Goal: Task Accomplishment & Management: Manage account settings

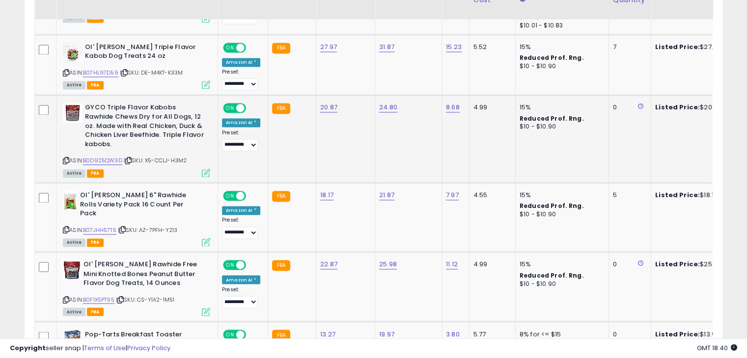
scroll to position [1620, 0]
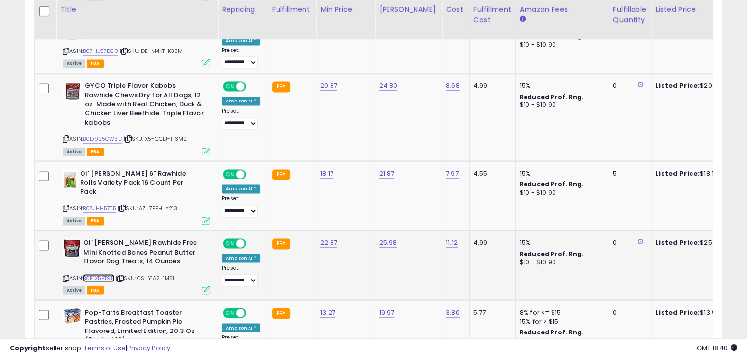
click at [98, 274] on link "B0F1X5PT95" at bounding box center [98, 278] width 31 height 8
click at [323, 238] on link "22.87" at bounding box center [328, 243] width 17 height 10
type input "*****"
click at [360, 183] on button "submit" at bounding box center [352, 184] width 17 height 15
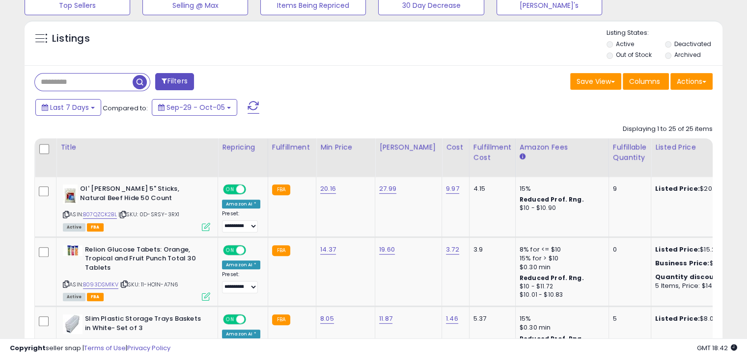
scroll to position [344, 0]
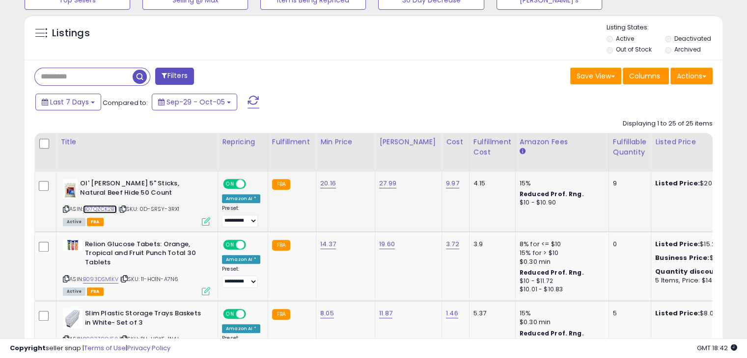
click at [107, 207] on link "B07QZCK2BL" at bounding box center [100, 209] width 34 height 8
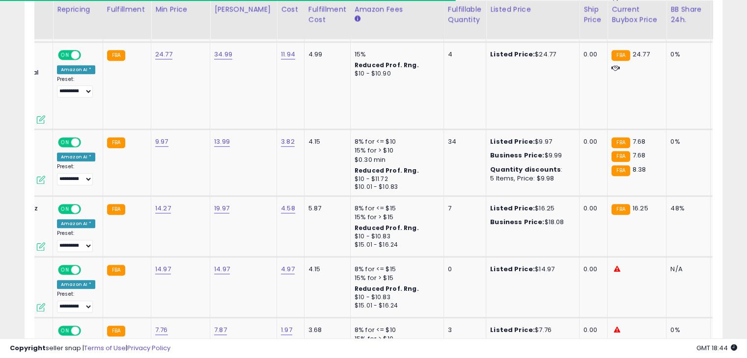
scroll to position [0, 97]
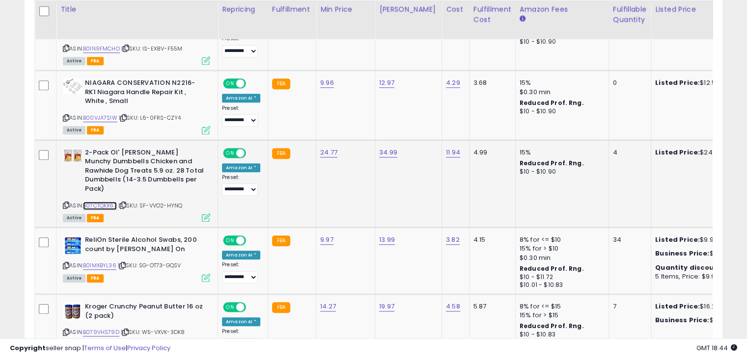
click at [107, 202] on link "B07CTQKX67" at bounding box center [100, 206] width 34 height 8
click at [323, 151] on link "24.77" at bounding box center [328, 153] width 17 height 10
type input "*****"
click at [355, 126] on icon "submit" at bounding box center [352, 125] width 6 height 6
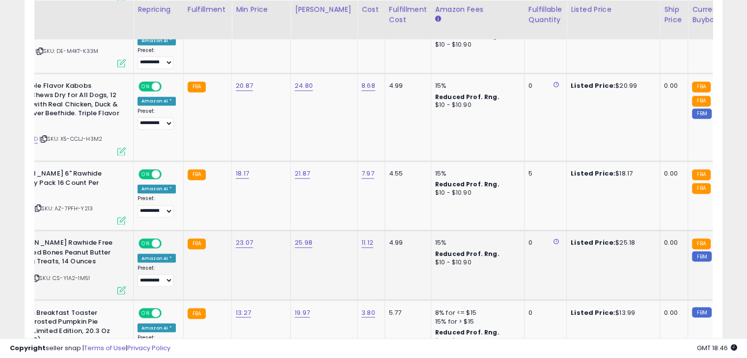
scroll to position [0, 38]
